Goal: Task Accomplishment & Management: Manage account settings

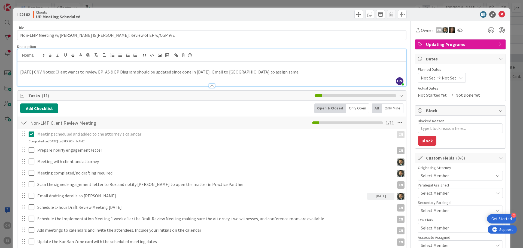
scroll to position [736, 0]
type textarea "x"
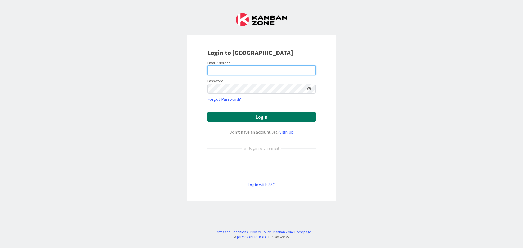
type input "cnegron@gwtrust.law"
click at [248, 118] on button "Login" at bounding box center [261, 117] width 108 height 11
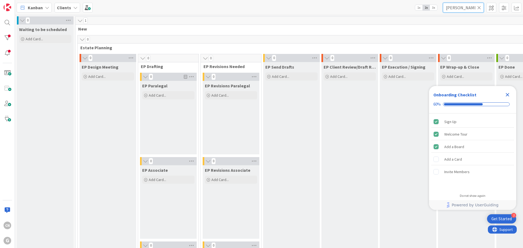
drag, startPoint x: 458, startPoint y: 10, endPoint x: 430, endPoint y: 11, distance: 28.6
click at [430, 11] on div "Kanban Clients 1x 2x 3x fidler" at bounding box center [269, 7] width 508 height 15
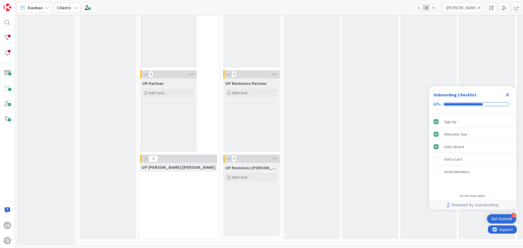
click at [506, 95] on icon "Close Checklist" at bounding box center [507, 95] width 7 height 7
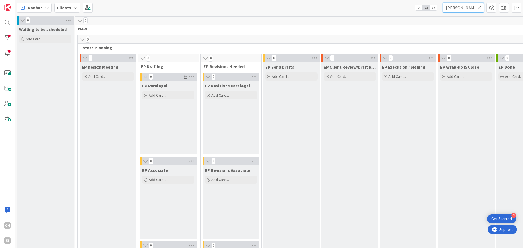
click at [455, 8] on input "judy hall" at bounding box center [463, 8] width 41 height 10
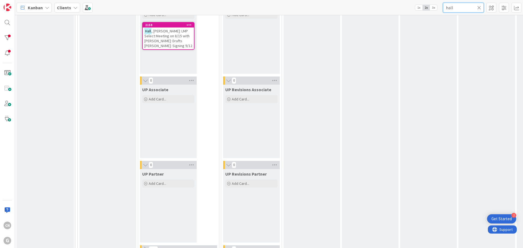
scroll to position [844, 0]
type input "hall"
click at [165, 43] on span ", Judy: LMP Select Meeting on 8/15 with Brad: Drafts Paul Chris Joel: Signing 9…" at bounding box center [168, 38] width 48 height 20
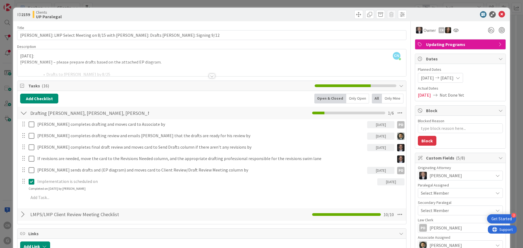
click at [210, 77] on div at bounding box center [212, 76] width 6 height 4
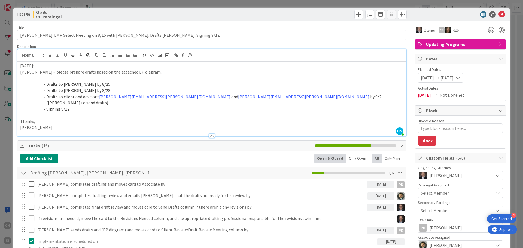
click at [20, 66] on p "8/18/25:" at bounding box center [211, 66] width 383 height 6
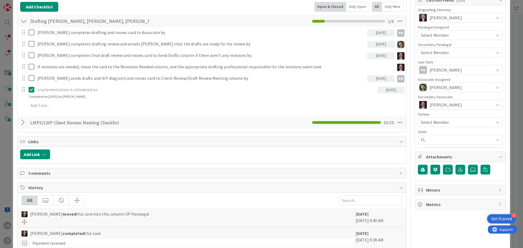
scroll to position [158, 0]
click at [24, 117] on div at bounding box center [23, 122] width 7 height 10
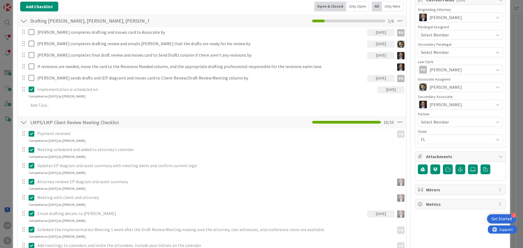
type textarea "x"
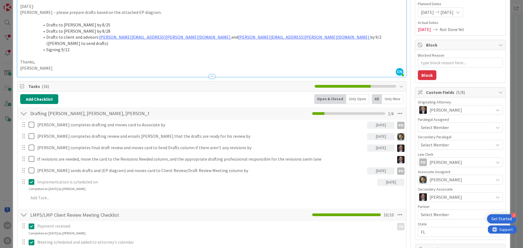
scroll to position [0, 0]
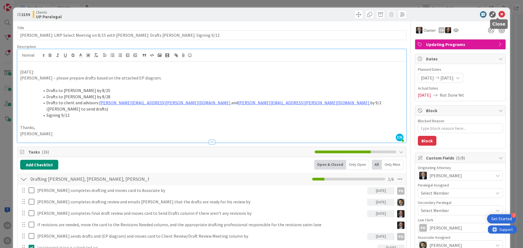
click at [499, 13] on icon at bounding box center [502, 14] width 7 height 7
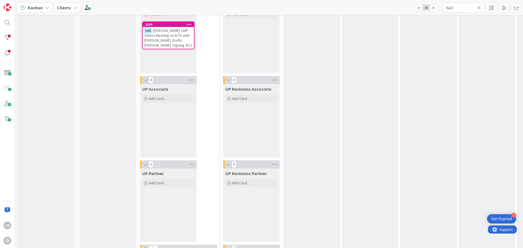
click at [480, 8] on icon at bounding box center [479, 7] width 4 height 5
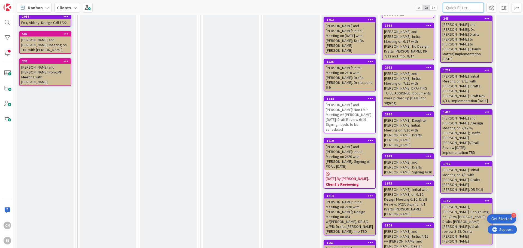
click at [460, 4] on input "text" at bounding box center [463, 8] width 41 height 10
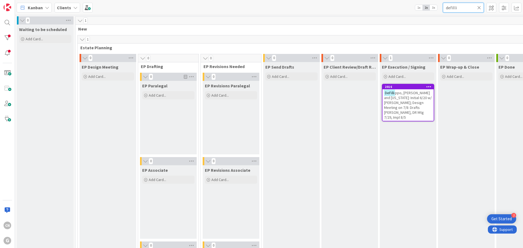
type input "defilli"
click at [401, 102] on span "ppo, Steven and Virginia: Initial 6/20 w/ Chris; Design Meeting on 7/8: Drafts …" at bounding box center [408, 104] width 48 height 29
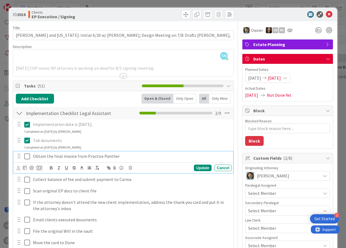
click at [27, 157] on icon at bounding box center [28, 156] width 8 height 7
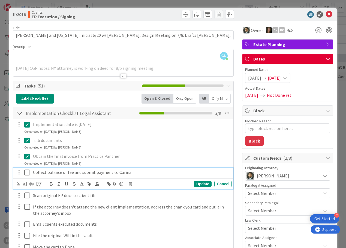
click at [27, 173] on icon at bounding box center [28, 172] width 8 height 7
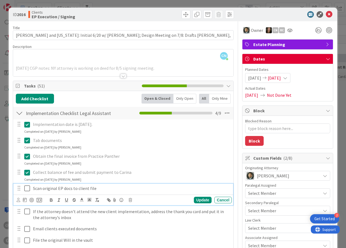
click at [26, 187] on icon at bounding box center [28, 188] width 8 height 7
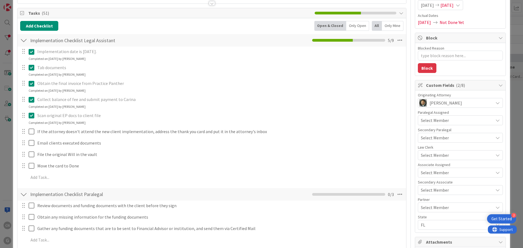
scroll to position [73, 0]
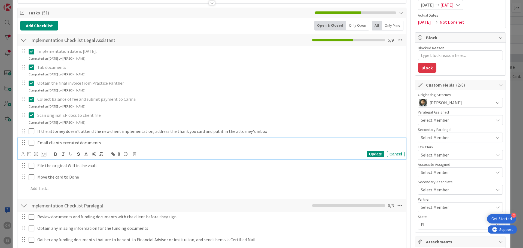
click at [32, 143] on icon at bounding box center [33, 143] width 8 height 7
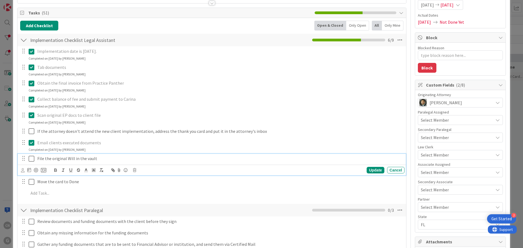
click at [32, 157] on icon at bounding box center [33, 159] width 8 height 7
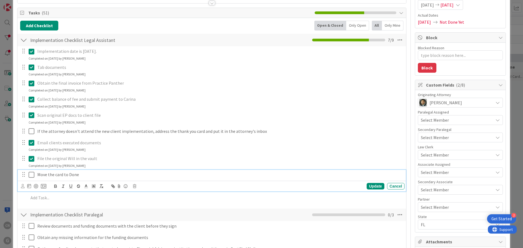
click at [32, 176] on icon at bounding box center [33, 175] width 8 height 7
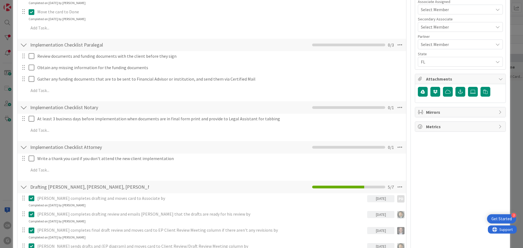
scroll to position [236, 0]
click at [396, 108] on icon at bounding box center [400, 107] width 10 height 10
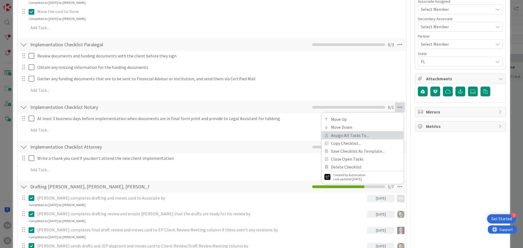
click at [352, 136] on link "Assign All Tasks To..." at bounding box center [363, 136] width 82 height 8
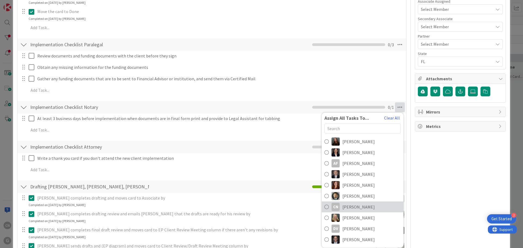
click at [344, 207] on span "[PERSON_NAME]" at bounding box center [359, 207] width 32 height 7
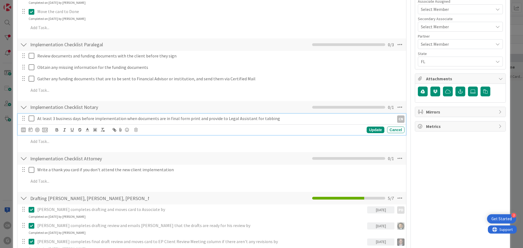
click at [31, 121] on icon at bounding box center [33, 118] width 8 height 7
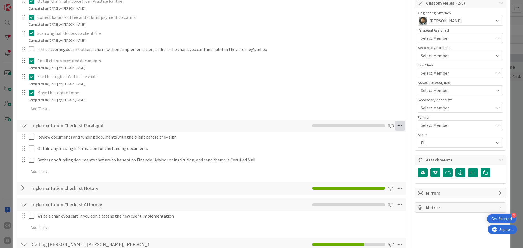
scroll to position [155, 0]
click at [396, 128] on icon at bounding box center [400, 126] width 10 height 10
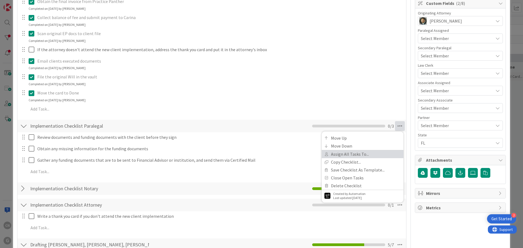
click at [355, 153] on link "Assign All Tasks To..." at bounding box center [363, 154] width 82 height 8
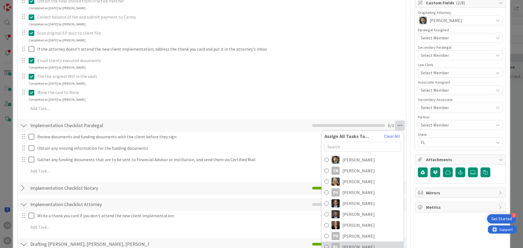
scroll to position [156, 0]
click at [352, 235] on span "[PERSON_NAME]" at bounding box center [359, 236] width 32 height 7
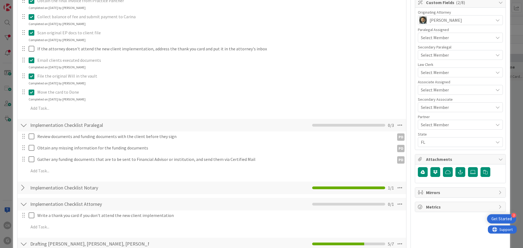
click at [23, 126] on div at bounding box center [23, 125] width 7 height 10
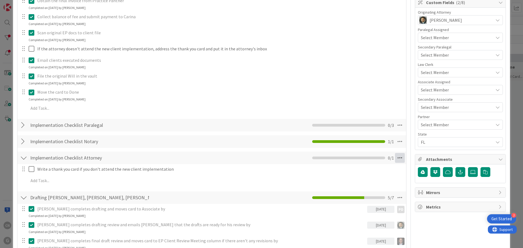
click at [397, 161] on icon at bounding box center [400, 158] width 10 height 10
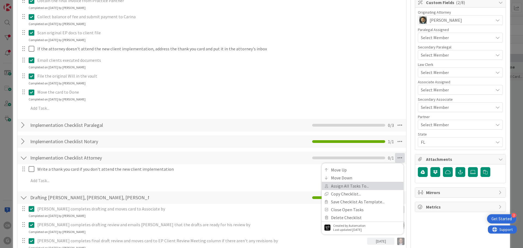
click at [342, 186] on link "Assign All Tasks To..." at bounding box center [363, 186] width 82 height 8
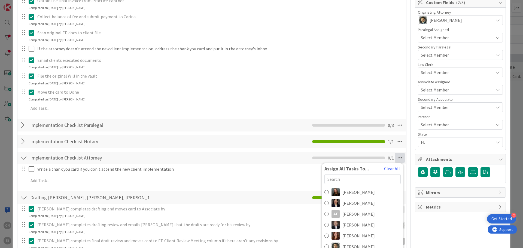
type textarea "x"
click at [354, 192] on span "[PERSON_NAME]" at bounding box center [359, 192] width 32 height 7
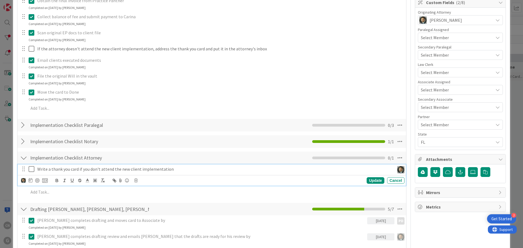
click at [176, 171] on p "Write a thank you card if you don't attend the new client implementation" at bounding box center [214, 169] width 355 height 6
click at [29, 180] on icon at bounding box center [31, 180] width 4 height 4
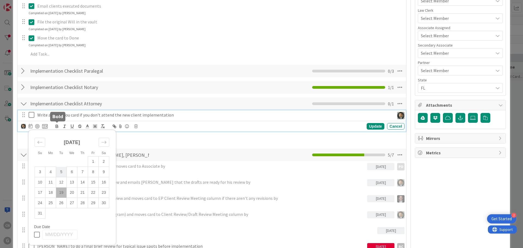
scroll to position [210, 0]
click at [71, 174] on td "6" at bounding box center [72, 172] width 11 height 10
type input "08/06/2025"
type textarea "x"
click at [374, 126] on div "Update" at bounding box center [376, 126] width 18 height 7
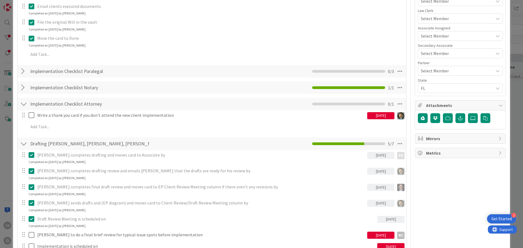
scroll to position [210, 0]
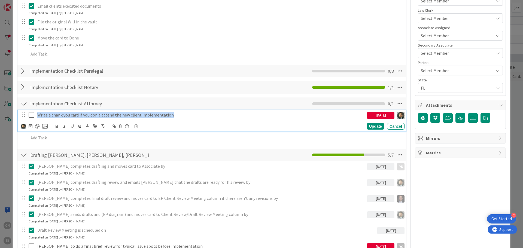
drag, startPoint x: 174, startPoint y: 116, endPoint x: 37, endPoint y: 113, distance: 136.8
click at [37, 112] on p "Write a thank you card if you don't attend the new client implementation" at bounding box center [201, 115] width 328 height 6
copy p "Write a thank you card if you don't attend the new client implementation"
click at [31, 127] on icon at bounding box center [31, 126] width 4 height 4
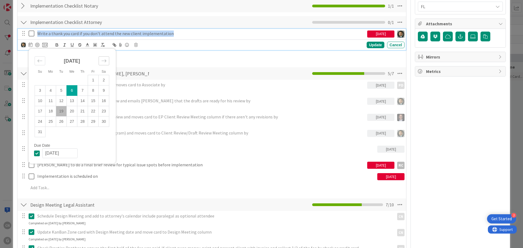
scroll to position [292, 0]
click at [92, 92] on td "8" at bounding box center [93, 90] width 11 height 10
type input "08/08/2025"
type textarea "x"
click at [71, 92] on td "6" at bounding box center [72, 90] width 11 height 10
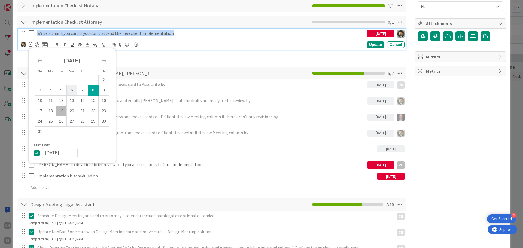
type input "08/06/2025"
type textarea "x"
click at [38, 153] on icon at bounding box center [38, 153] width 8 height 7
click at [200, 33] on p "Write a thank you card if you don't attend the new client implementation" at bounding box center [214, 33] width 355 height 6
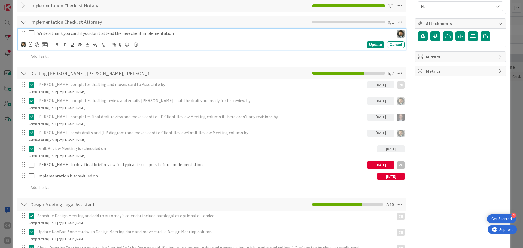
click at [199, 20] on div "Implementation Checklist Attorney Checklist Name 33 / 64 Implementation Checkli…" at bounding box center [211, 22] width 389 height 13
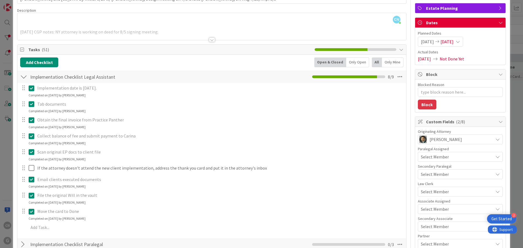
scroll to position [0, 0]
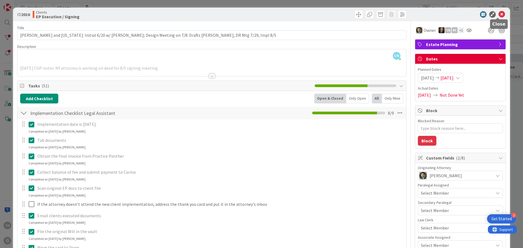
click at [499, 15] on icon at bounding box center [502, 14] width 7 height 7
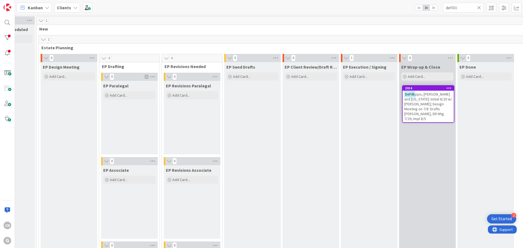
scroll to position [0, 40]
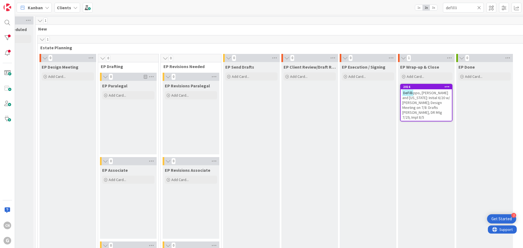
click at [420, 101] on span "ppo, Steven and Virginia: Initial 6/20 w/ Chris; Design Meeting on 7/8: Drafts …" at bounding box center [427, 104] width 48 height 29
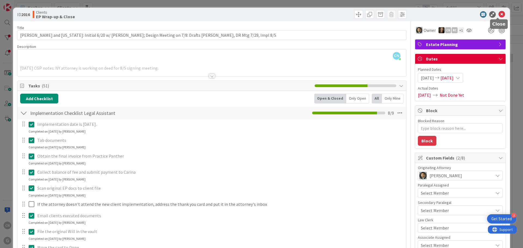
click at [499, 14] on icon at bounding box center [502, 14] width 7 height 7
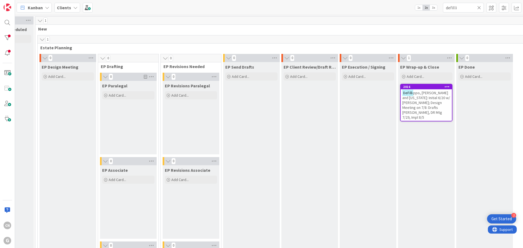
click at [421, 104] on span "ppo, Steven and Virginia: Initial 6/20 w/ Chris; Design Meeting on 7/8: Drafts …" at bounding box center [427, 104] width 48 height 29
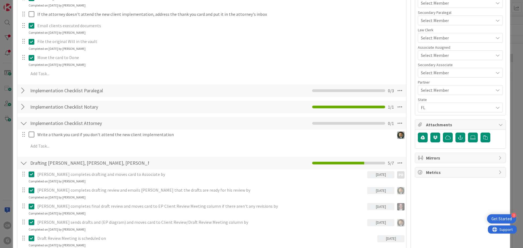
scroll to position [190, 0]
type textarea "x"
